Goal: Information Seeking & Learning: Learn about a topic

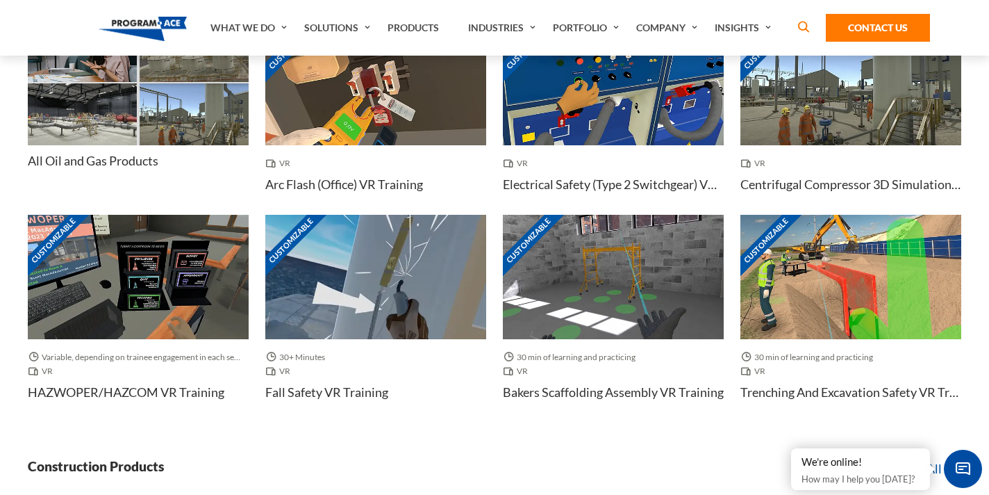
scroll to position [1114, 0]
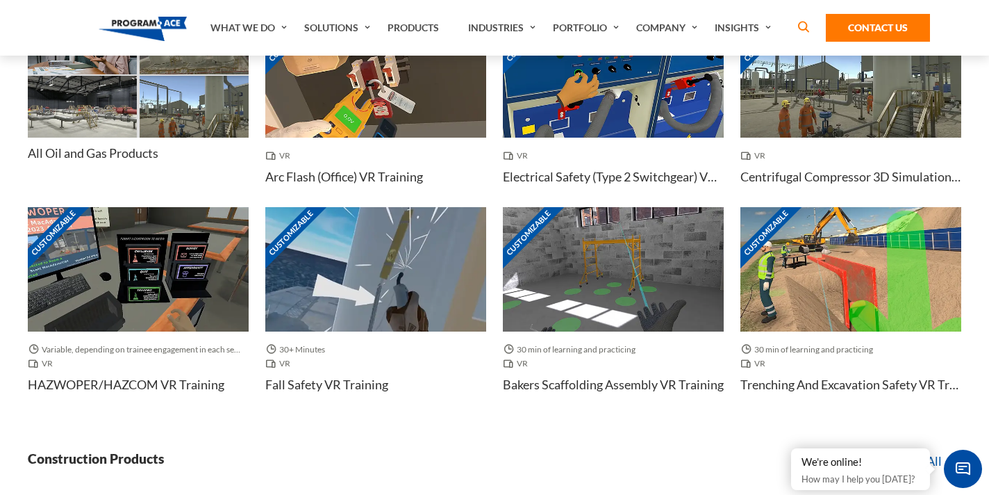
click at [325, 318] on img at bounding box center [375, 269] width 221 height 124
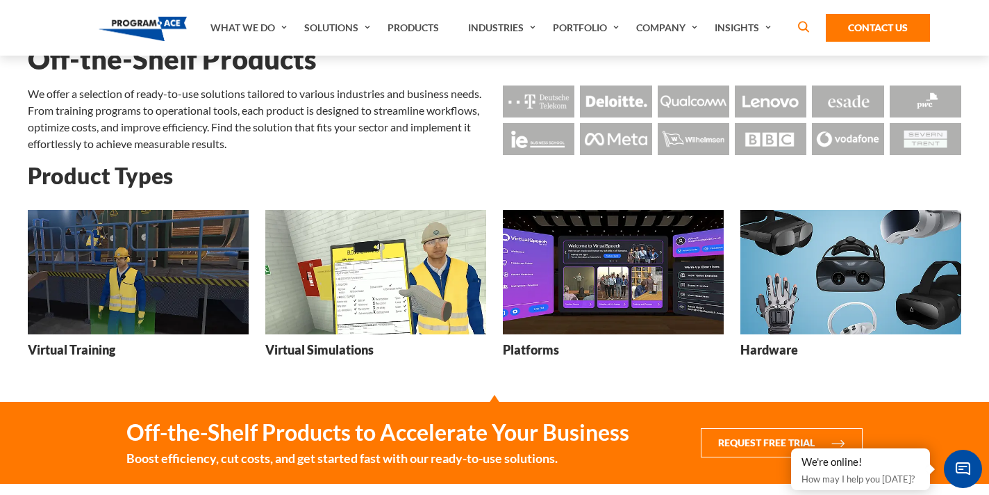
scroll to position [40, 0]
